Goal: Navigation & Orientation: Find specific page/section

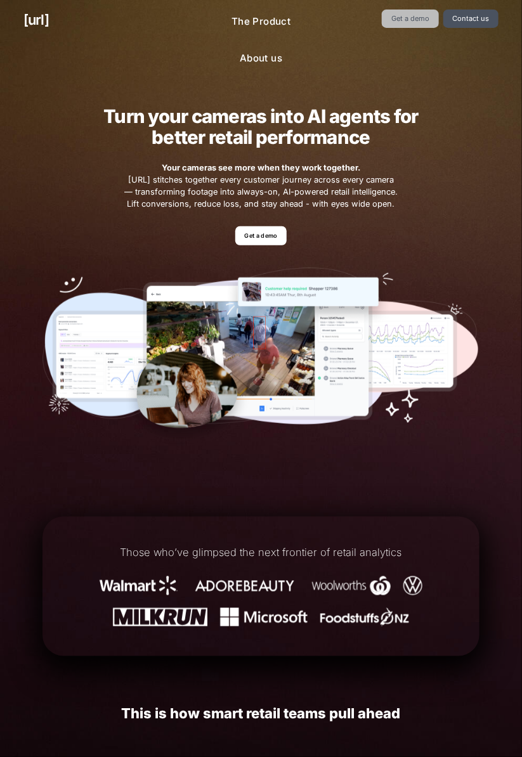
click at [410, 22] on link "Get a demo" at bounding box center [410, 19] width 56 height 18
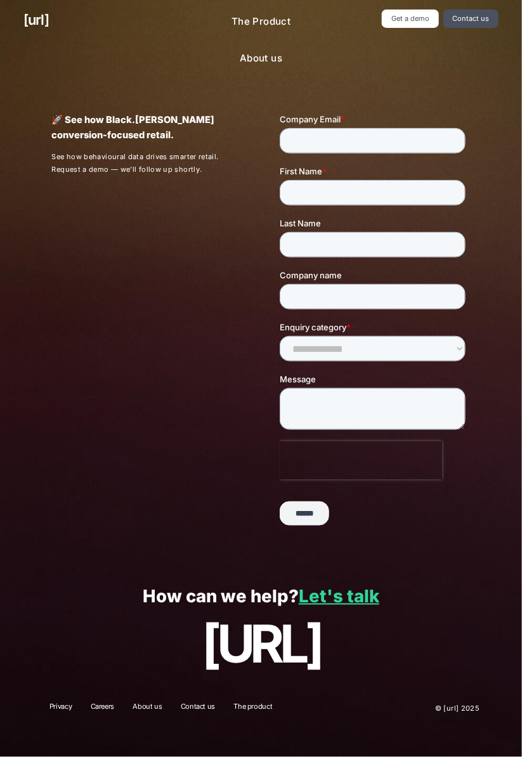
click at [475, 69] on div "[URL] The Product About us Get a demo Contact us" at bounding box center [261, 40] width 522 height 80
